Goal: Find specific page/section: Find specific page/section

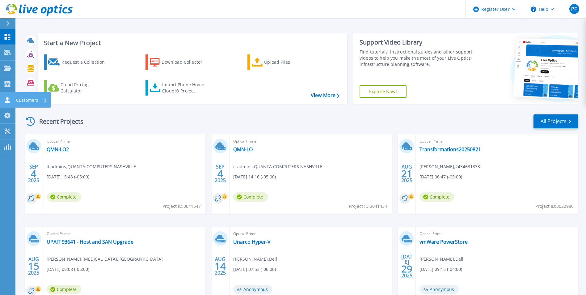
click at [6, 97] on icon at bounding box center [7, 100] width 7 height 6
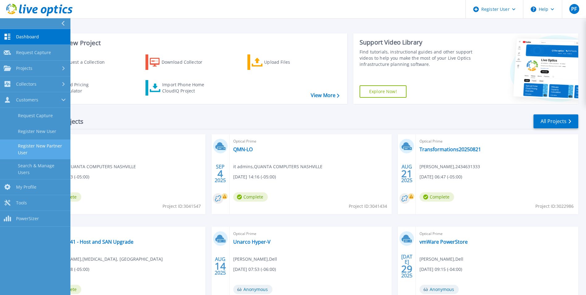
click at [45, 143] on link "Register New Partner User" at bounding box center [35, 149] width 70 height 20
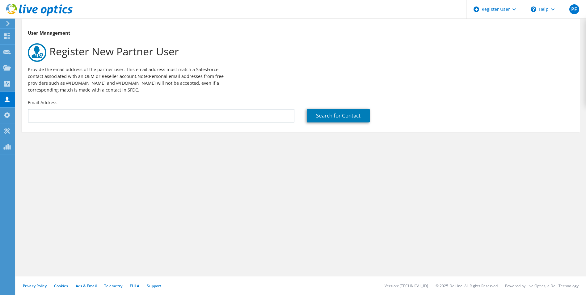
click at [15, 11] on icon at bounding box center [39, 10] width 66 height 13
